Goal: Task Accomplishment & Management: Manage account settings

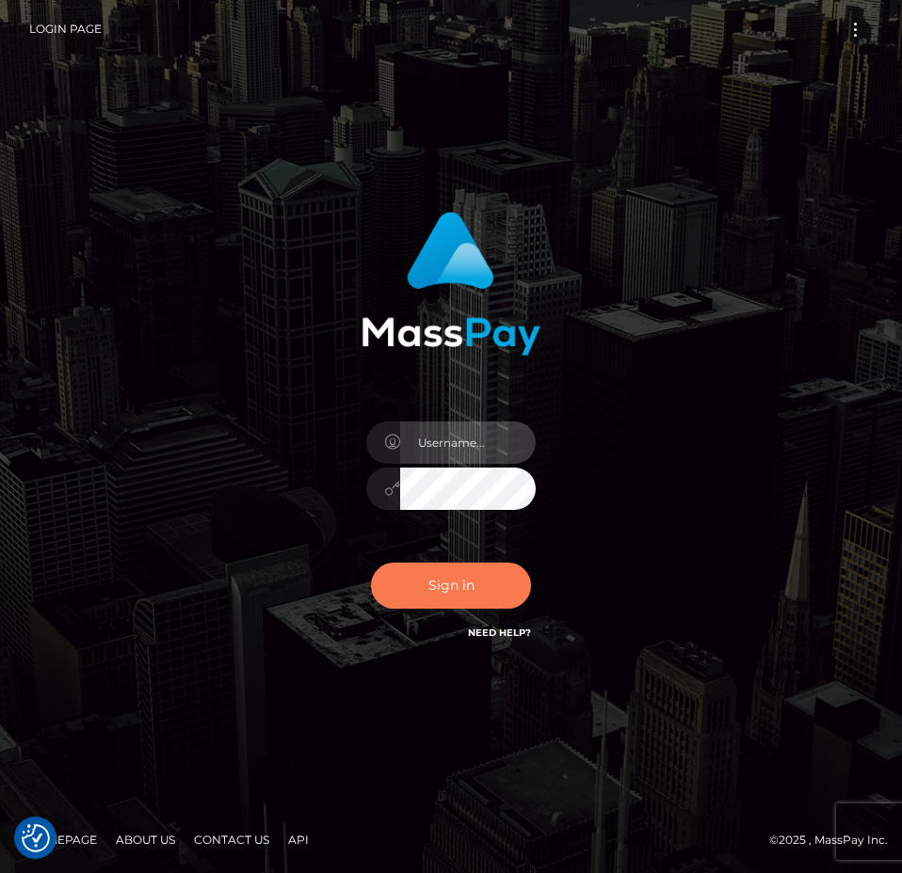
type input "[PERSON_NAME].Spree"
click at [467, 583] on button "Sign in" at bounding box center [451, 586] width 160 height 46
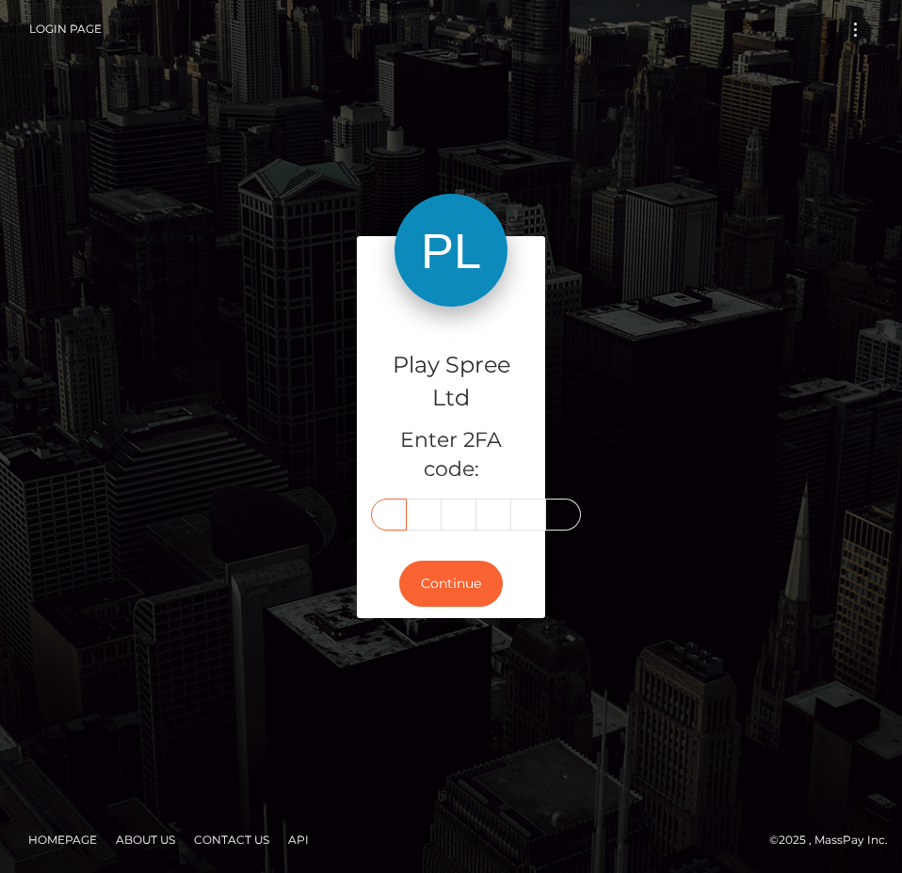
click at [390, 518] on input "text" at bounding box center [389, 515] width 36 height 32
type input "8"
type input "3"
type input "8"
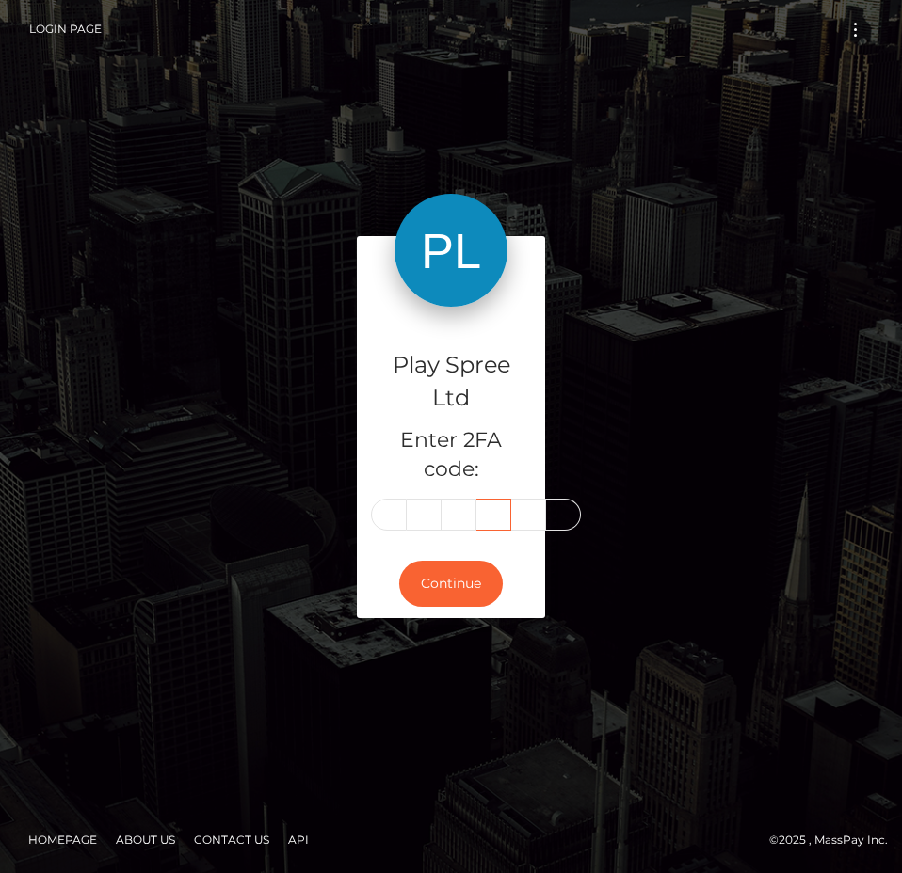
type input "4"
type input "5"
type input "8"
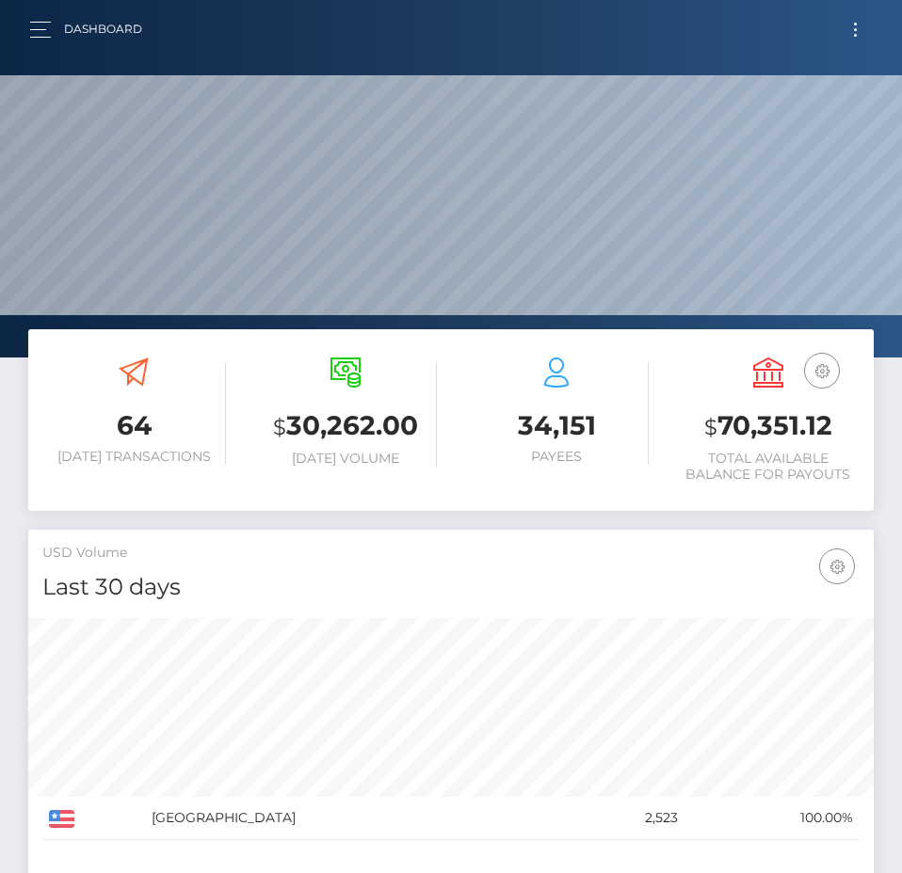
scroll to position [334, 408]
click at [742, 420] on h3 "$ 70,351.12" at bounding box center [769, 426] width 184 height 39
copy h3 "70,351.12"
